Goal: Navigation & Orientation: Find specific page/section

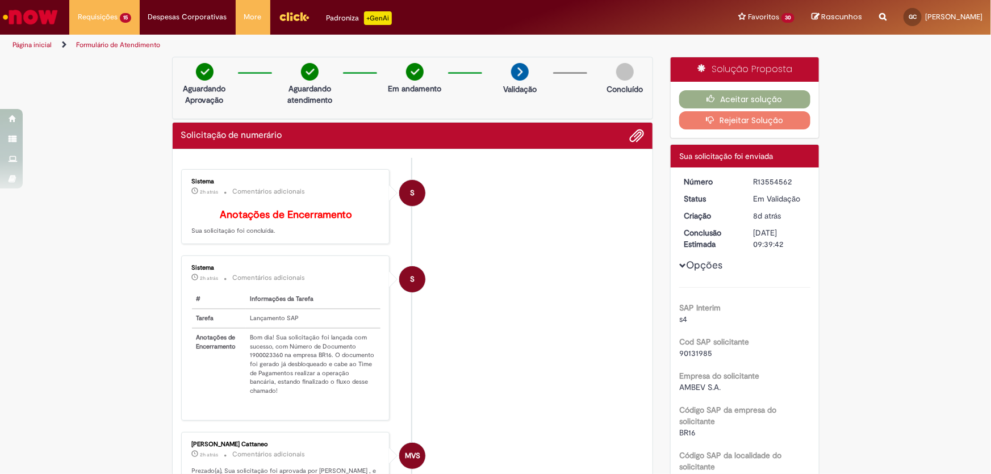
click at [12, 17] on img "Ir para a Homepage" at bounding box center [30, 17] width 58 height 23
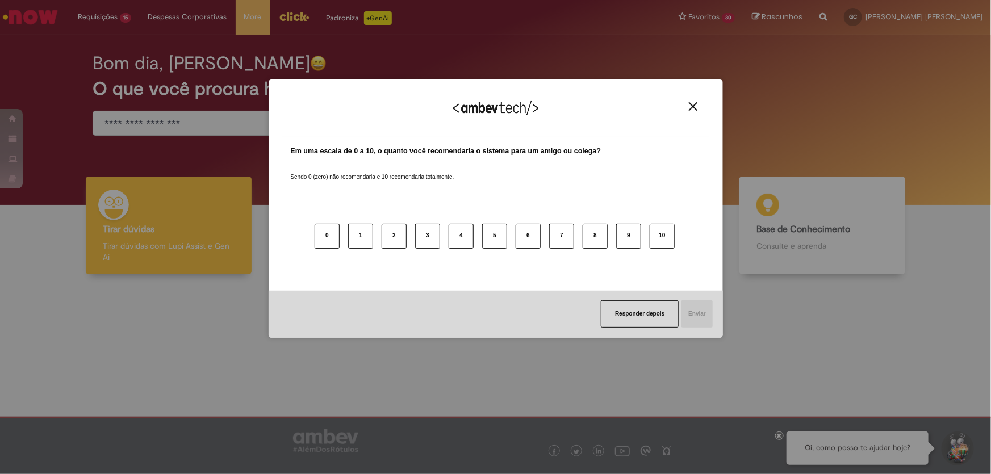
click at [691, 108] on img "Close" at bounding box center [693, 106] width 9 height 9
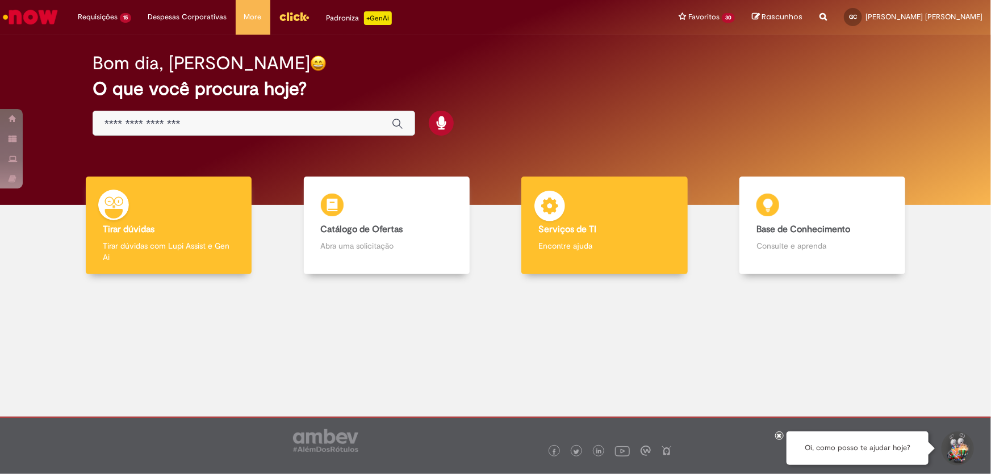
click at [569, 204] on div "Serviços de TI Serviços de TI Encontre ajuda" at bounding box center [604, 226] width 166 height 98
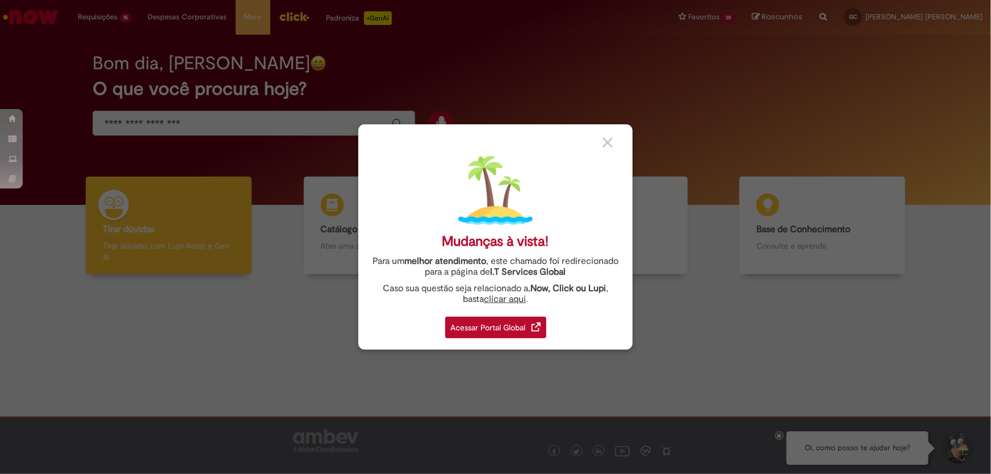
click at [461, 328] on div "Acessar Portal Global" at bounding box center [495, 328] width 101 height 22
